Goal: Navigation & Orientation: Find specific page/section

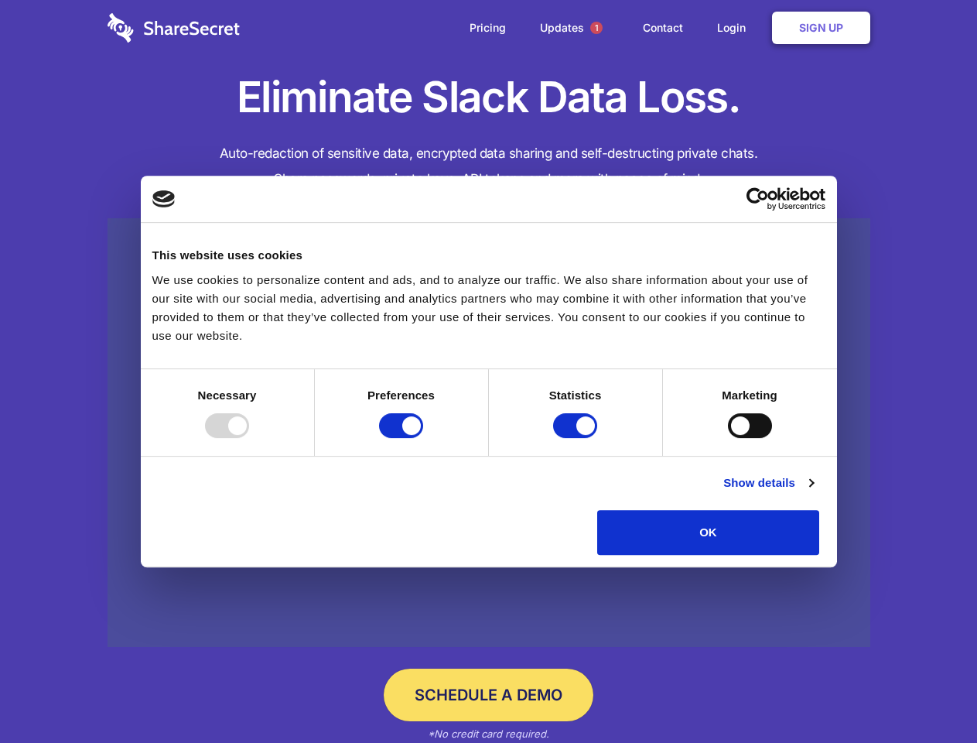
click at [249, 438] on div at bounding box center [227, 425] width 44 height 25
click at [423, 438] on input "Preferences" at bounding box center [401, 425] width 44 height 25
checkbox input "false"
click at [577, 438] on input "Statistics" at bounding box center [575, 425] width 44 height 25
checkbox input "false"
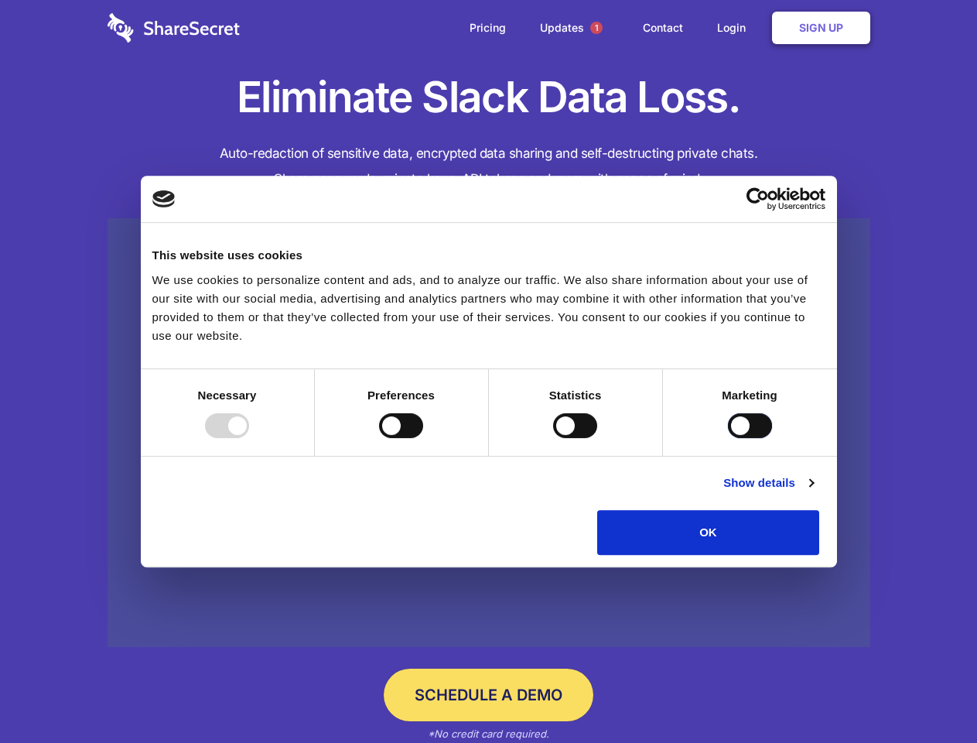
click at [728, 438] on input "Marketing" at bounding box center [750, 425] width 44 height 25
checkbox input "true"
click at [813, 492] on link "Show details" at bounding box center [769, 483] width 90 height 19
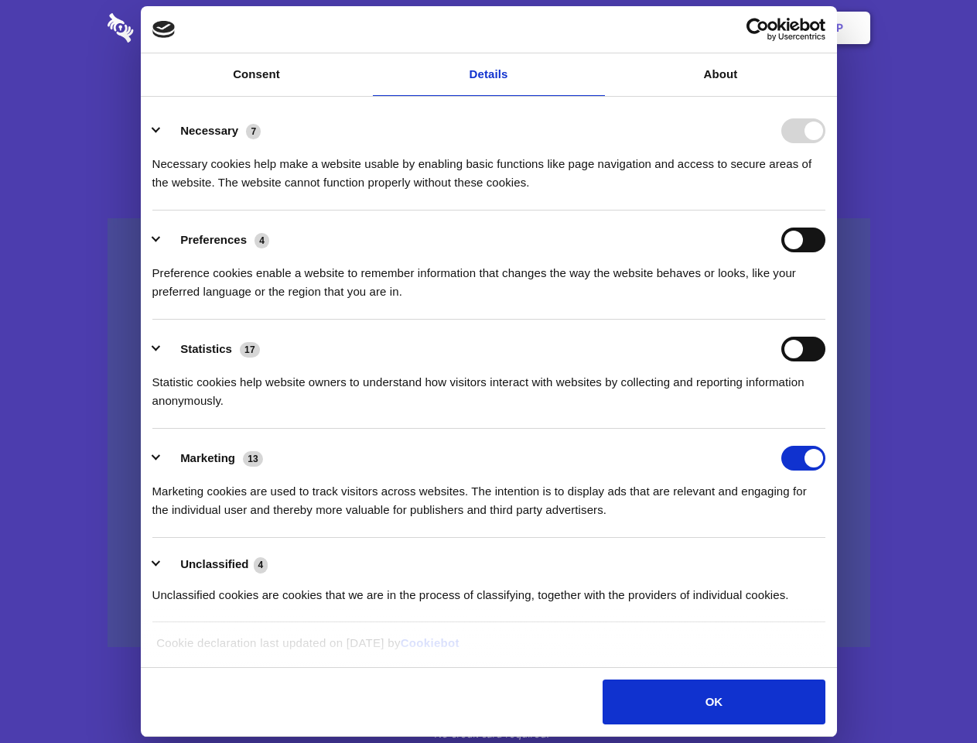
click at [826, 210] on li "Necessary 7 Necessary cookies help make a website usable by enabling basic func…" at bounding box center [488, 155] width 673 height 109
click at [596, 28] on span "1" at bounding box center [596, 28] width 12 height 12
